Goal: Find contact information: Find contact information

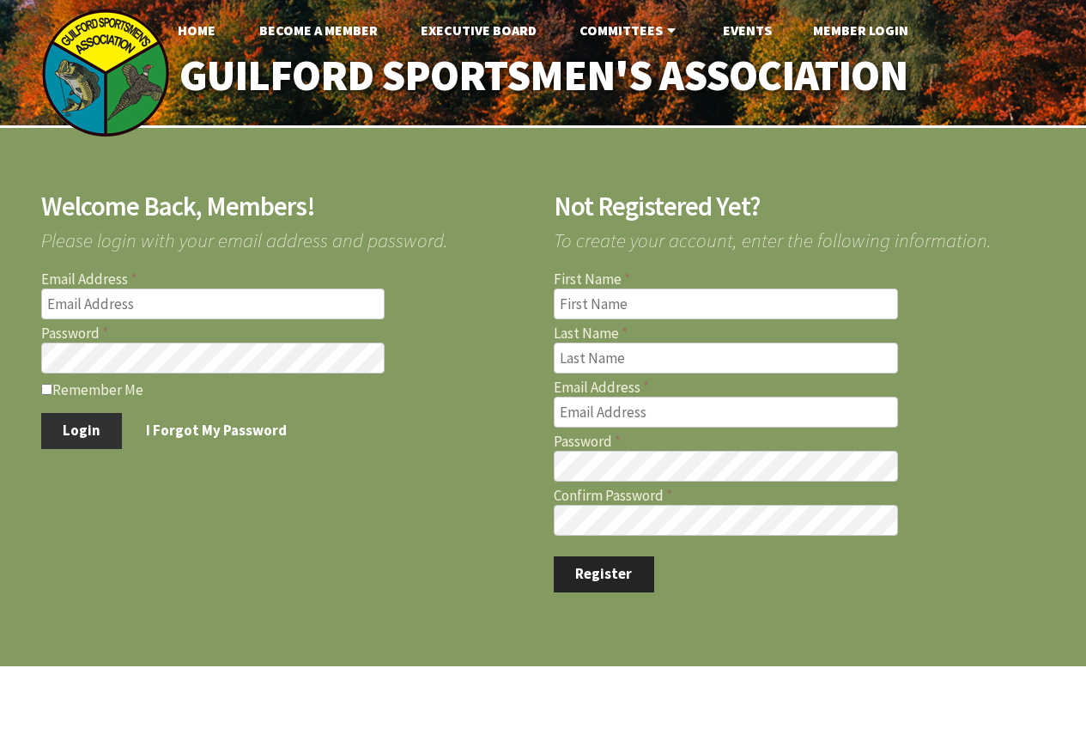
type input "[EMAIL_ADDRESS][DOMAIN_NAME]"
type input "arp@pagehardware.com"
click at [83, 434] on button "Login" at bounding box center [82, 431] width 82 height 36
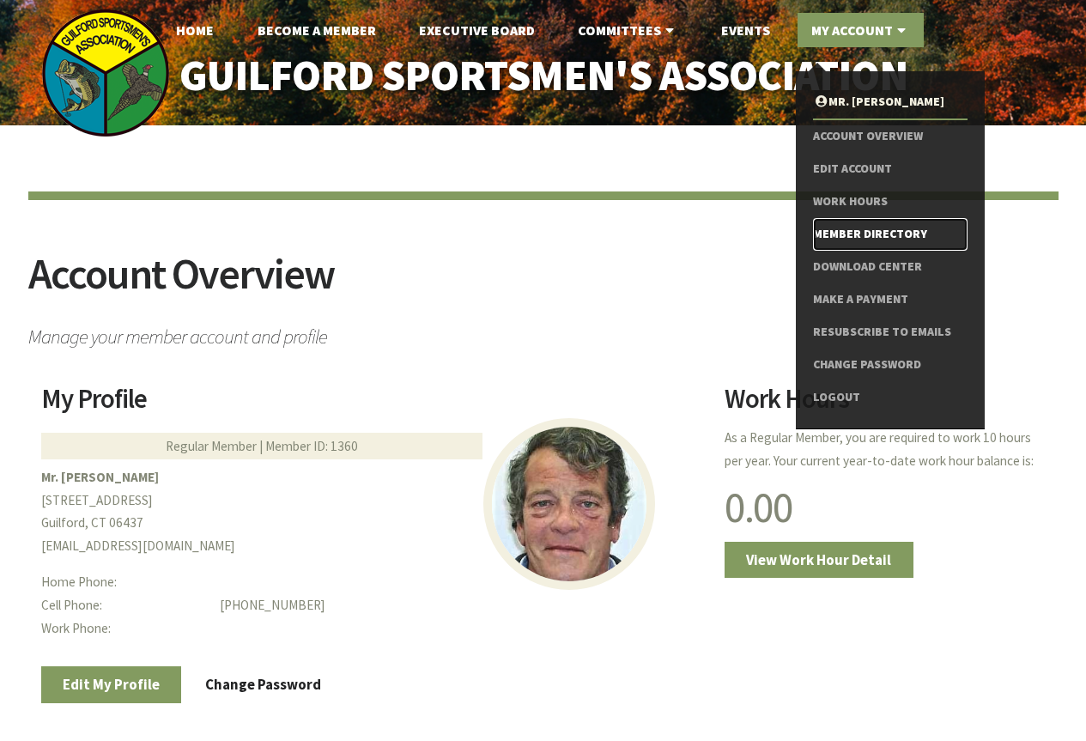
click at [833, 234] on link "Member Directory" at bounding box center [890, 234] width 154 height 33
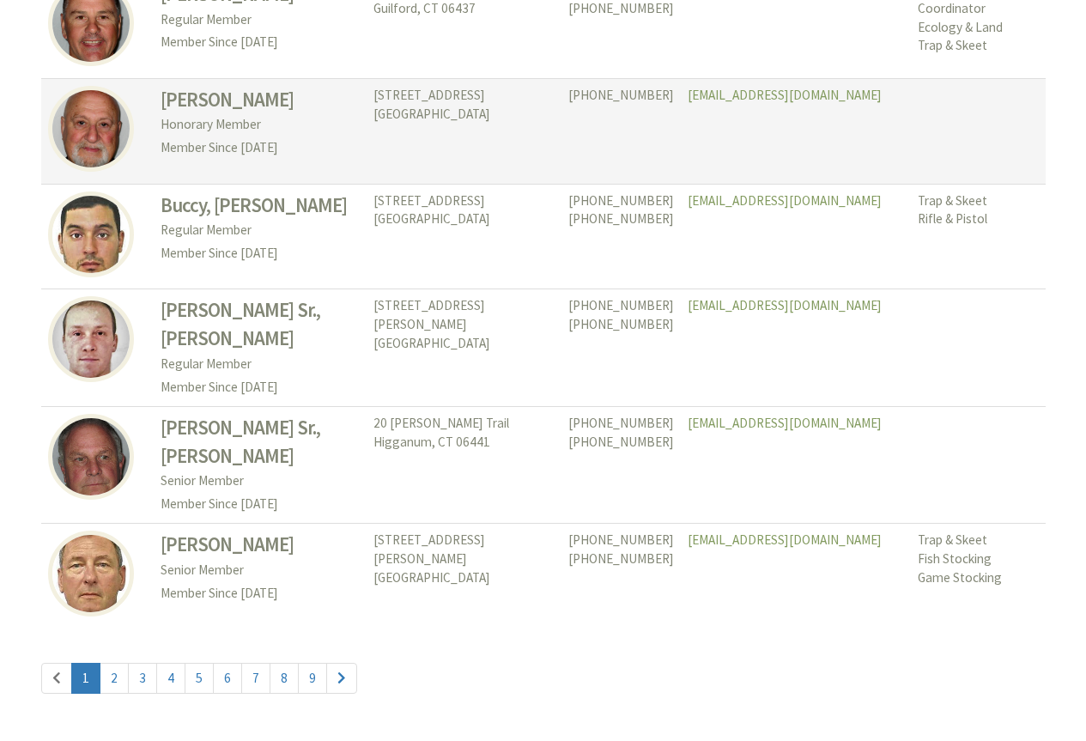
scroll to position [7935, 0]
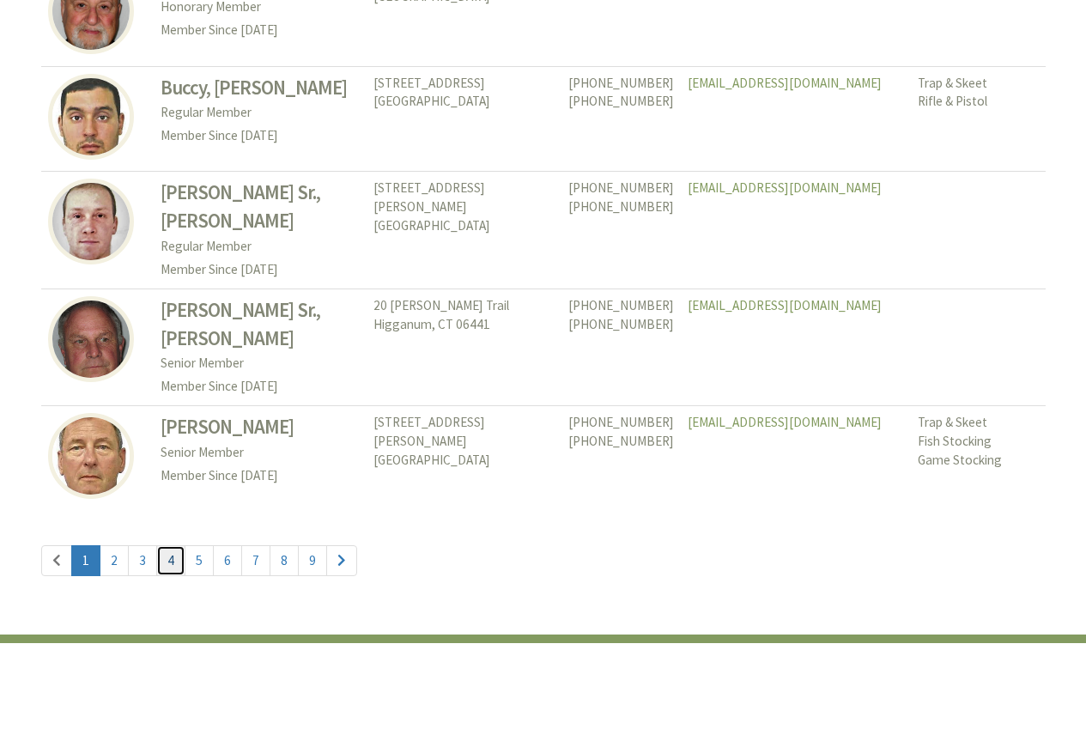
click at [173, 545] on link "4" at bounding box center [170, 560] width 29 height 31
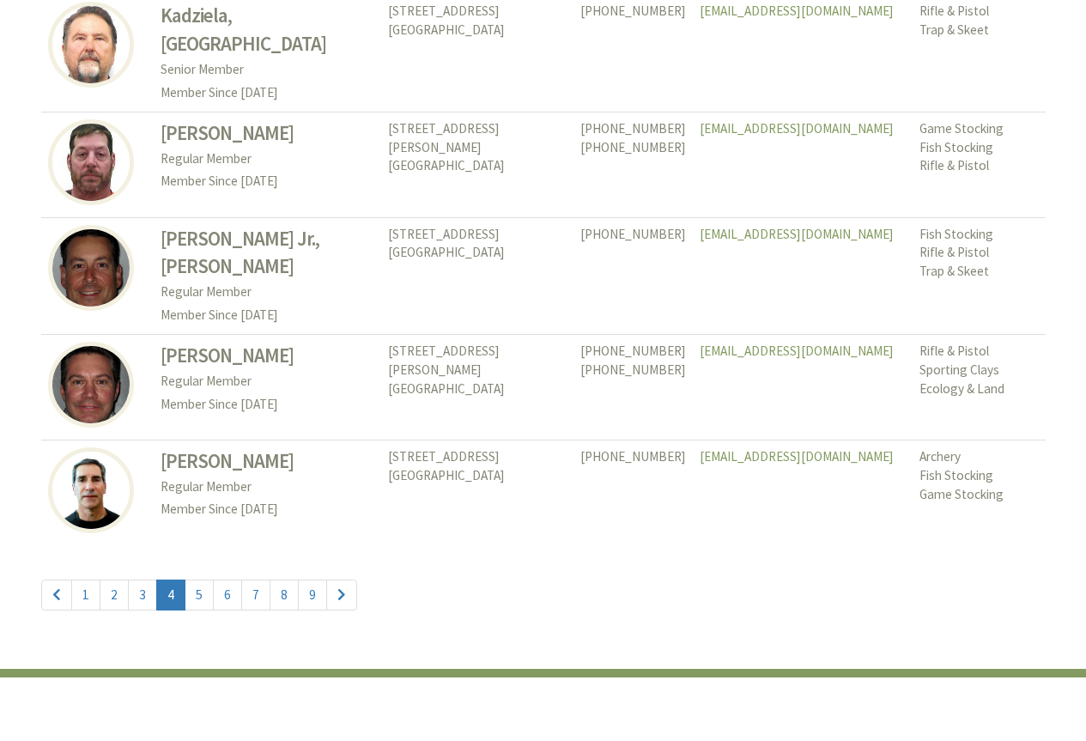
scroll to position [7898, 0]
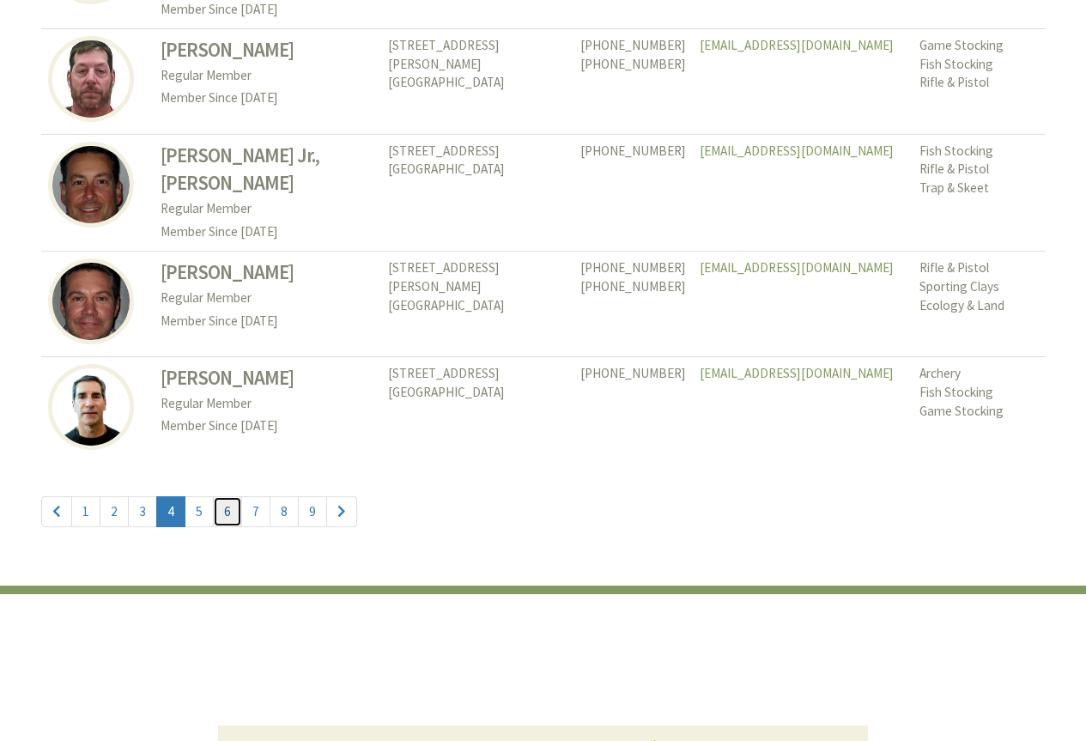
click at [221, 521] on link "6" at bounding box center [227, 511] width 29 height 31
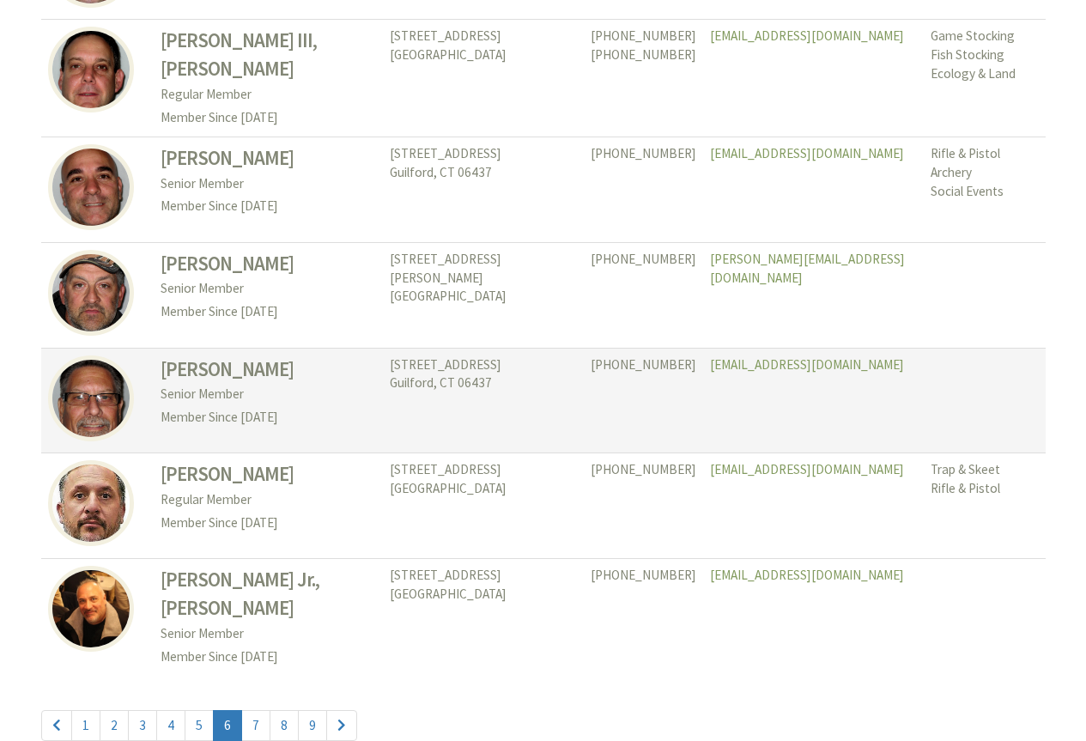
scroll to position [7812, 0]
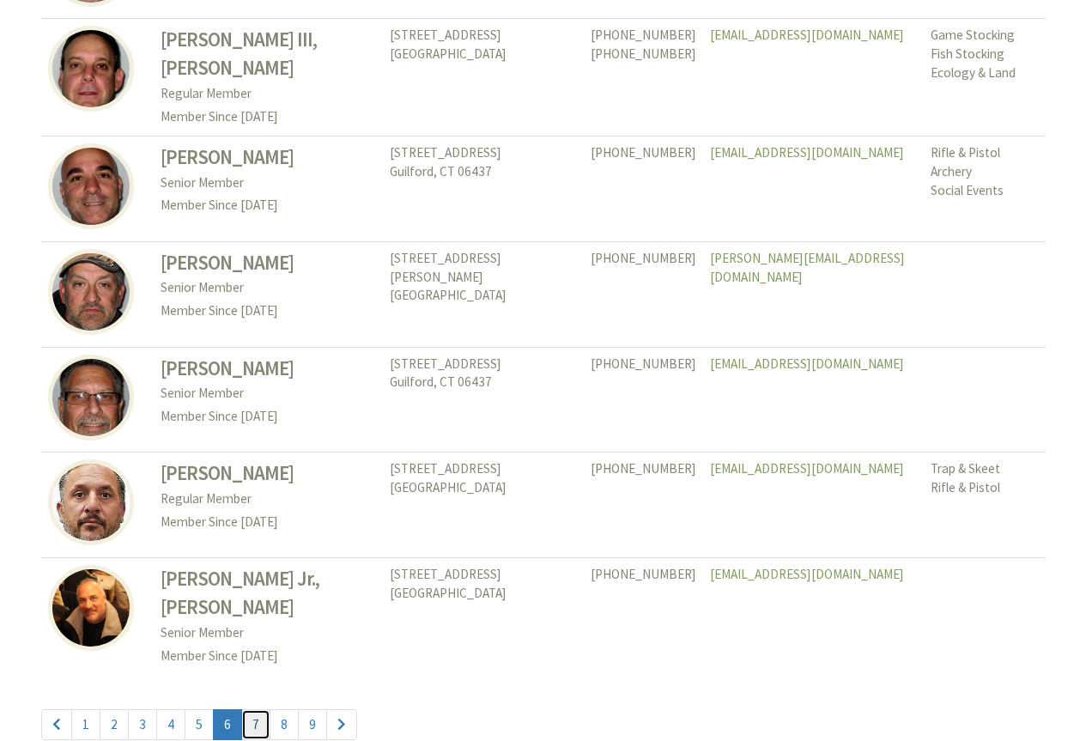
click at [255, 709] on link "7" at bounding box center [255, 724] width 29 height 31
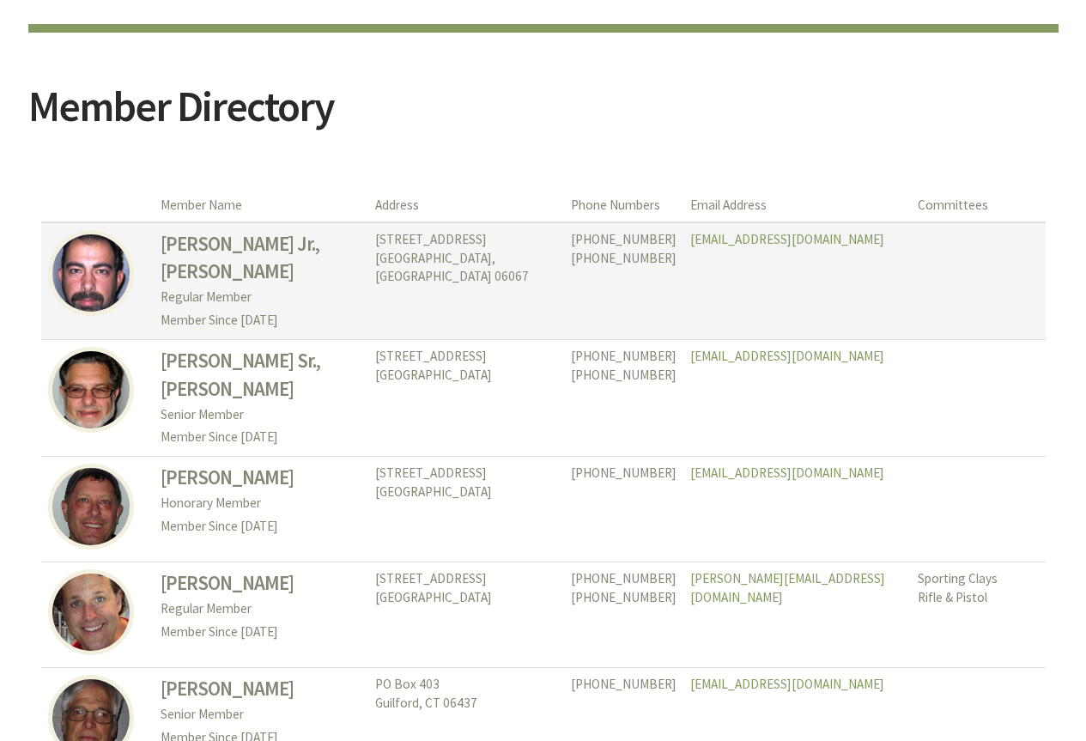
scroll to position [172, 0]
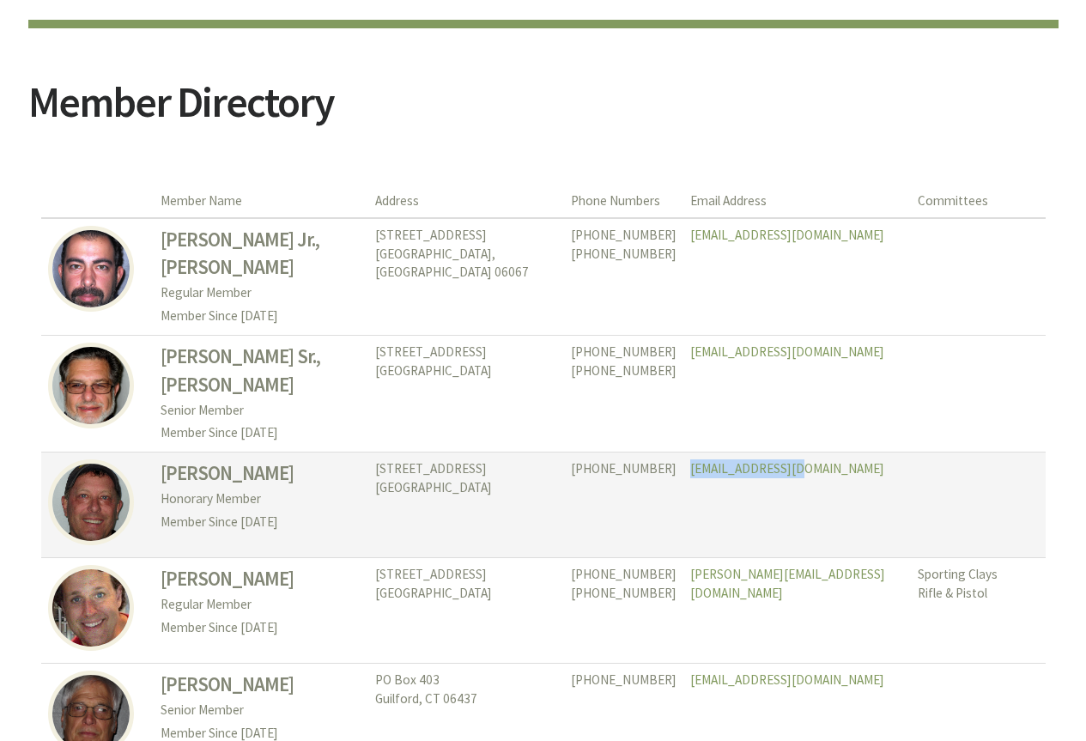
drag, startPoint x: 757, startPoint y: 469, endPoint x: 643, endPoint y: 483, distance: 115.1
click at [683, 483] on td "[EMAIL_ADDRESS][DOMAIN_NAME]" at bounding box center [796, 505] width 227 height 106
copy link "[EMAIL_ADDRESS][DOMAIN_NAME]"
